Goal: Find specific page/section: Find specific page/section

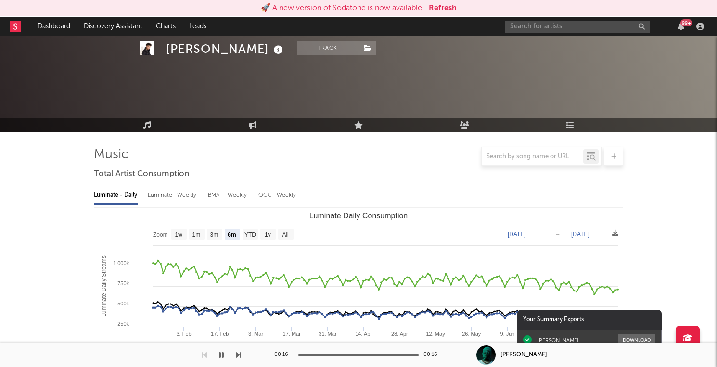
select select "6m"
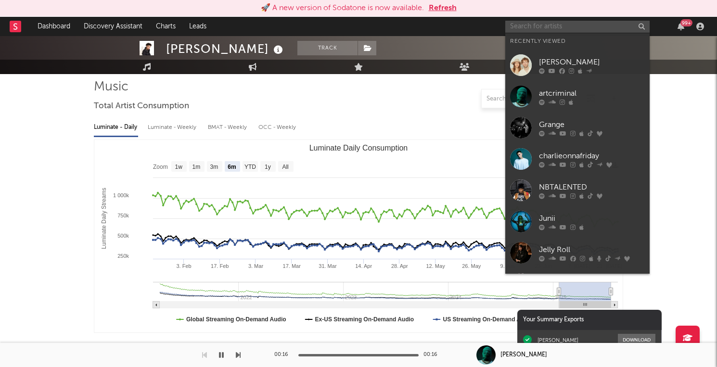
click at [527, 26] on input "text" at bounding box center [577, 27] width 144 height 12
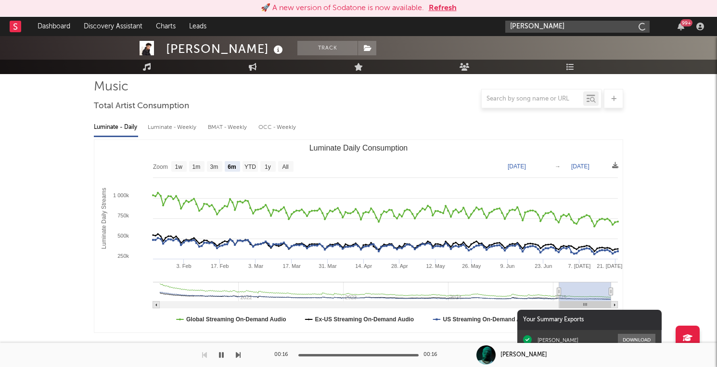
type input "[PERSON_NAME]"
click at [546, 27] on input "[PERSON_NAME]" at bounding box center [577, 27] width 144 height 12
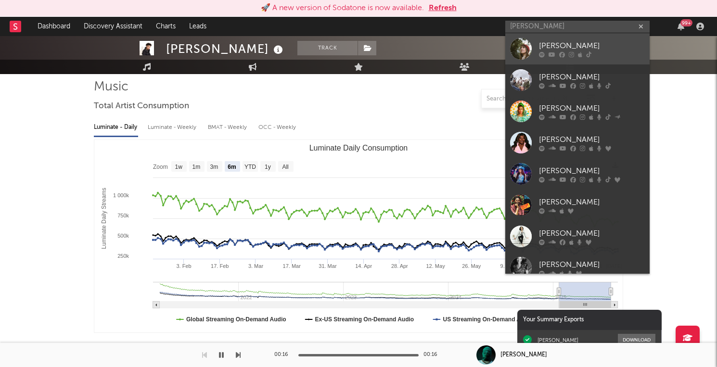
click at [564, 47] on div "[PERSON_NAME]" at bounding box center [592, 46] width 106 height 12
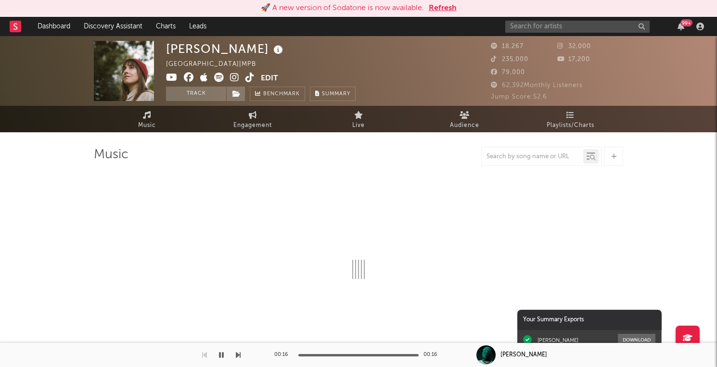
select select "1w"
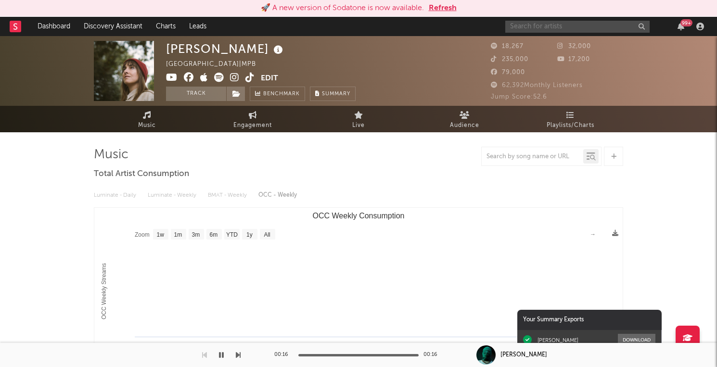
click at [552, 27] on input "text" at bounding box center [577, 27] width 144 height 12
type input "[PERSON_NAME]"
